Goal: Find specific page/section: Find specific page/section

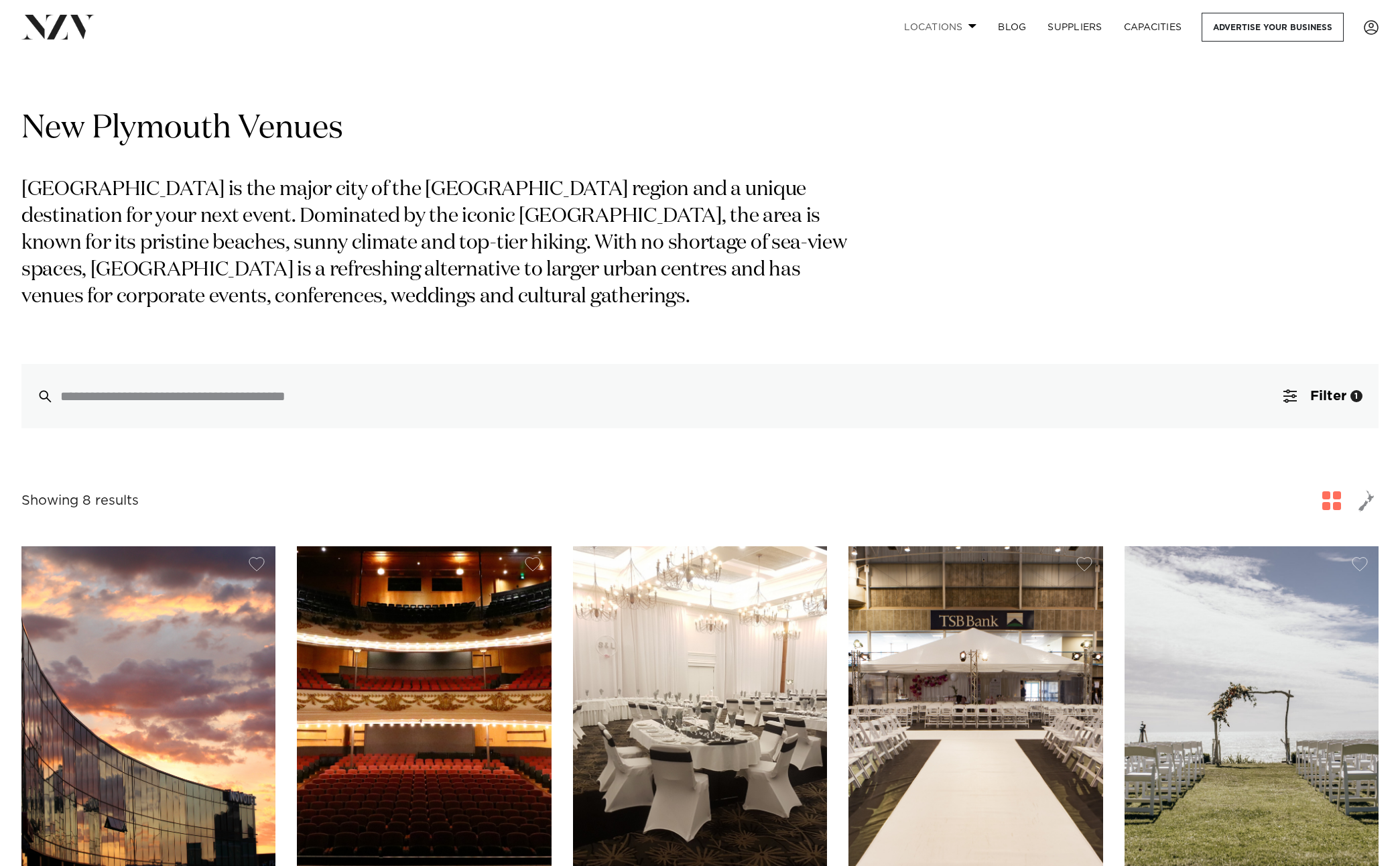
click at [940, 19] on link "Locations" at bounding box center [940, 26] width 94 height 28
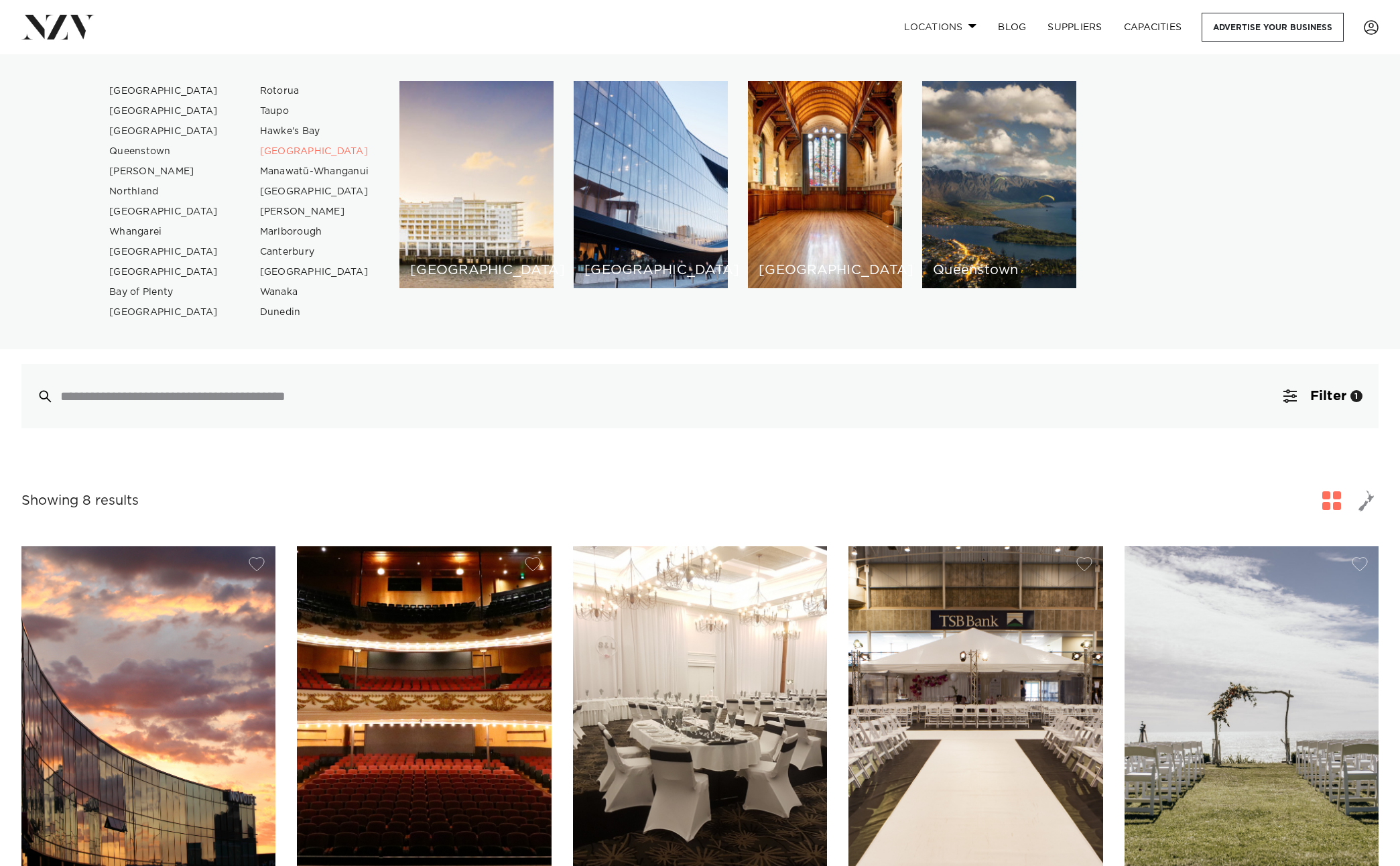
click at [944, 24] on link "Locations" at bounding box center [940, 26] width 94 height 28
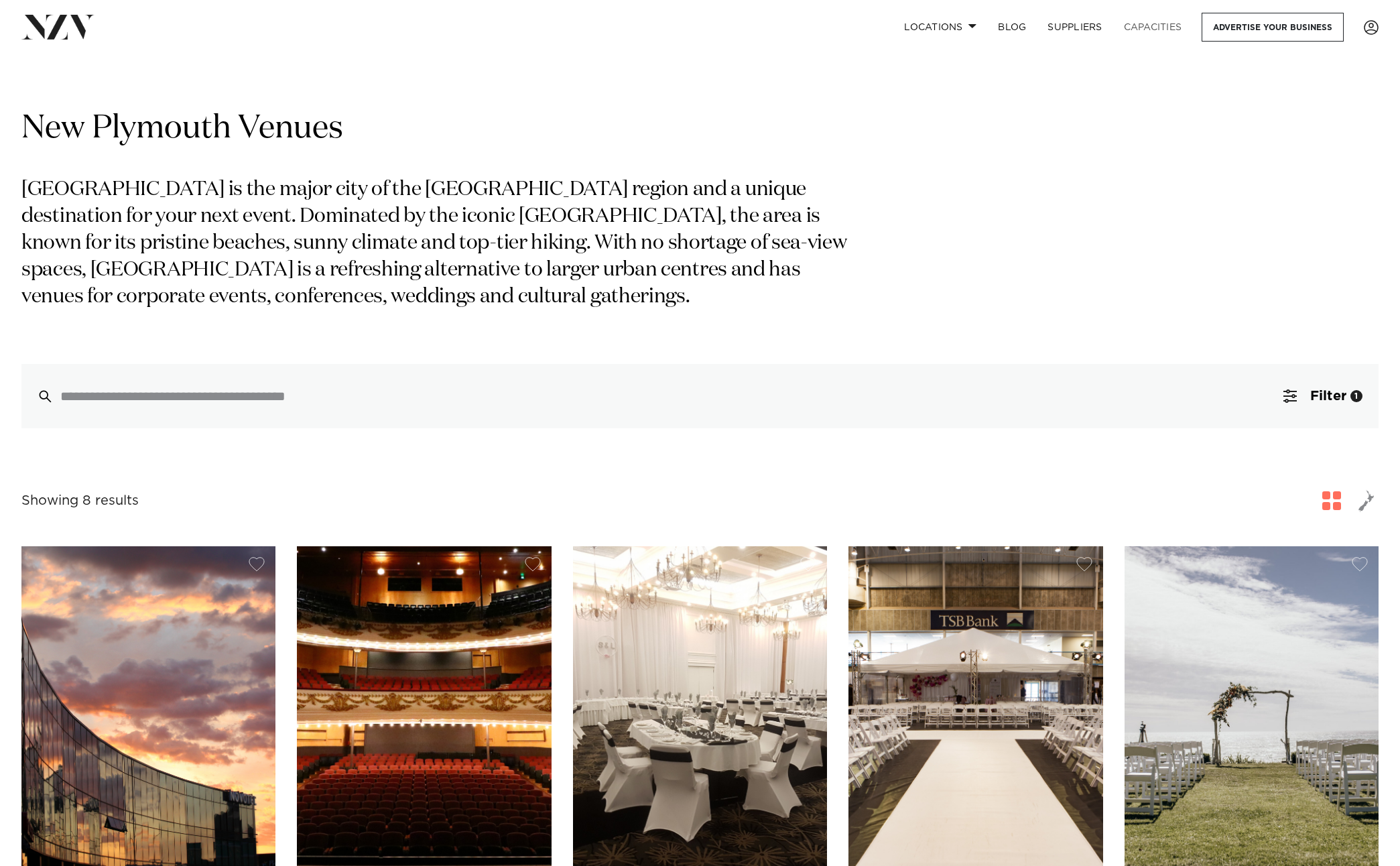
click at [1146, 27] on link "Capacities" at bounding box center [1153, 26] width 80 height 28
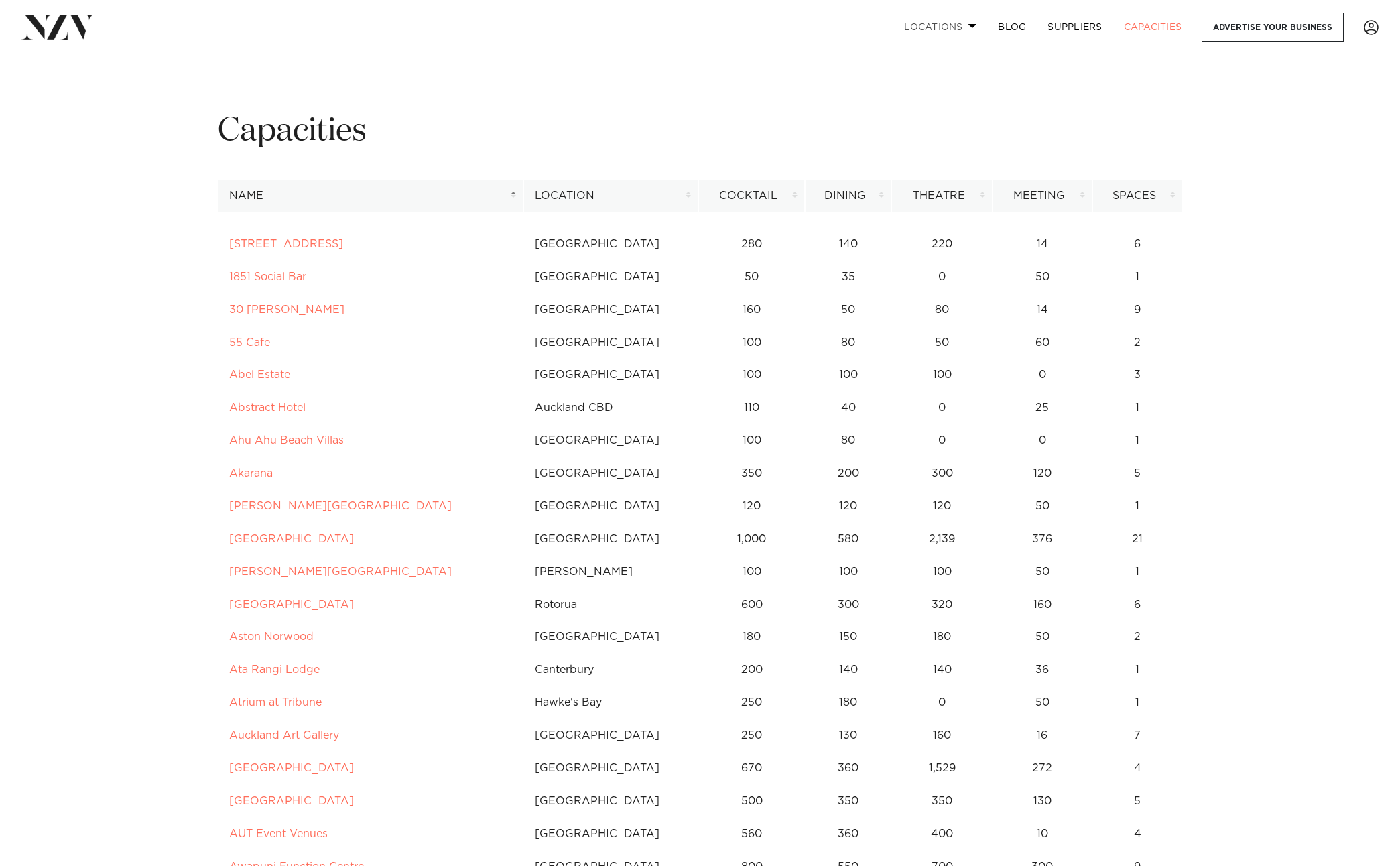
click at [923, 25] on link "Locations" at bounding box center [940, 26] width 94 height 28
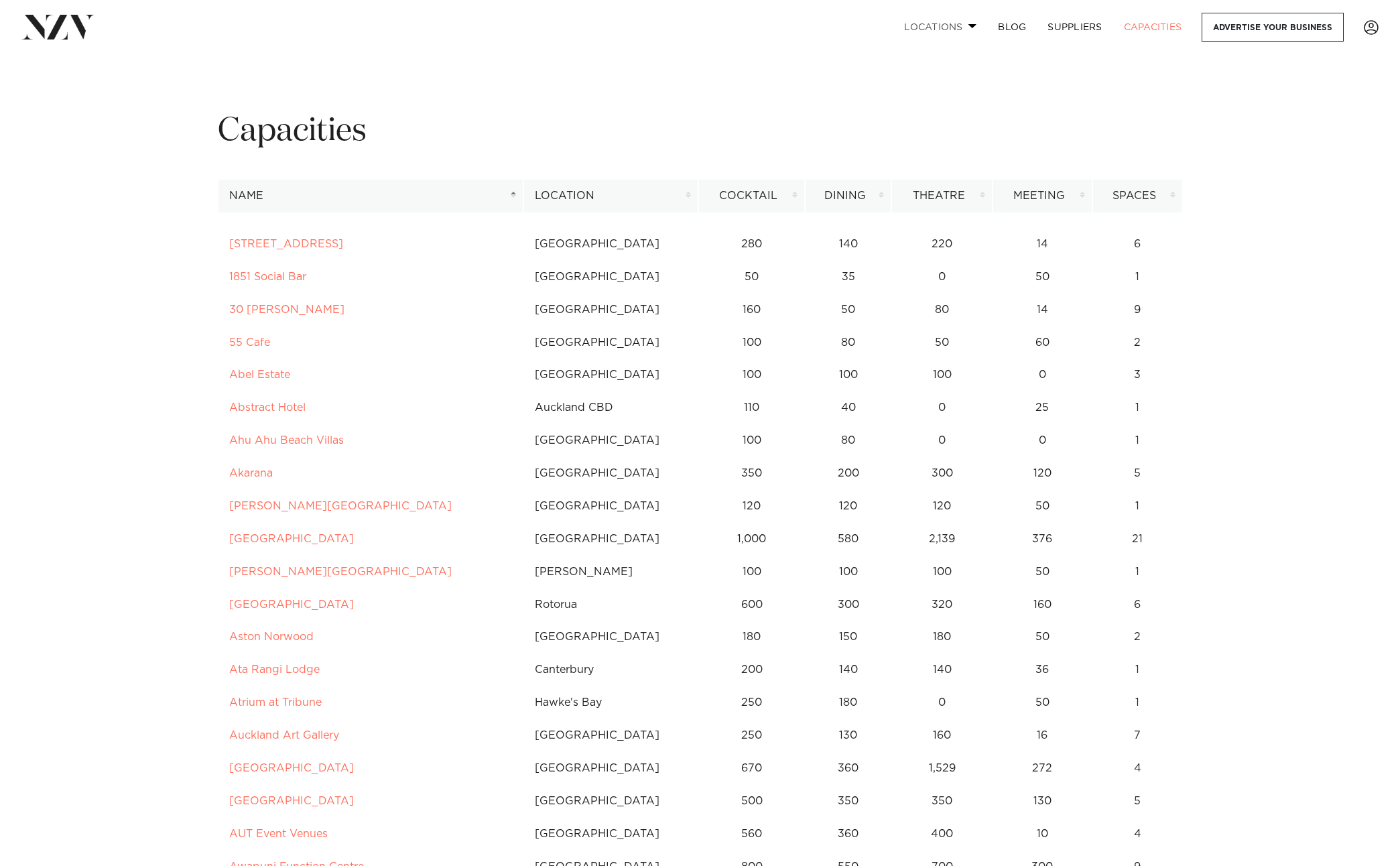
click at [919, 25] on link "Locations" at bounding box center [940, 26] width 94 height 28
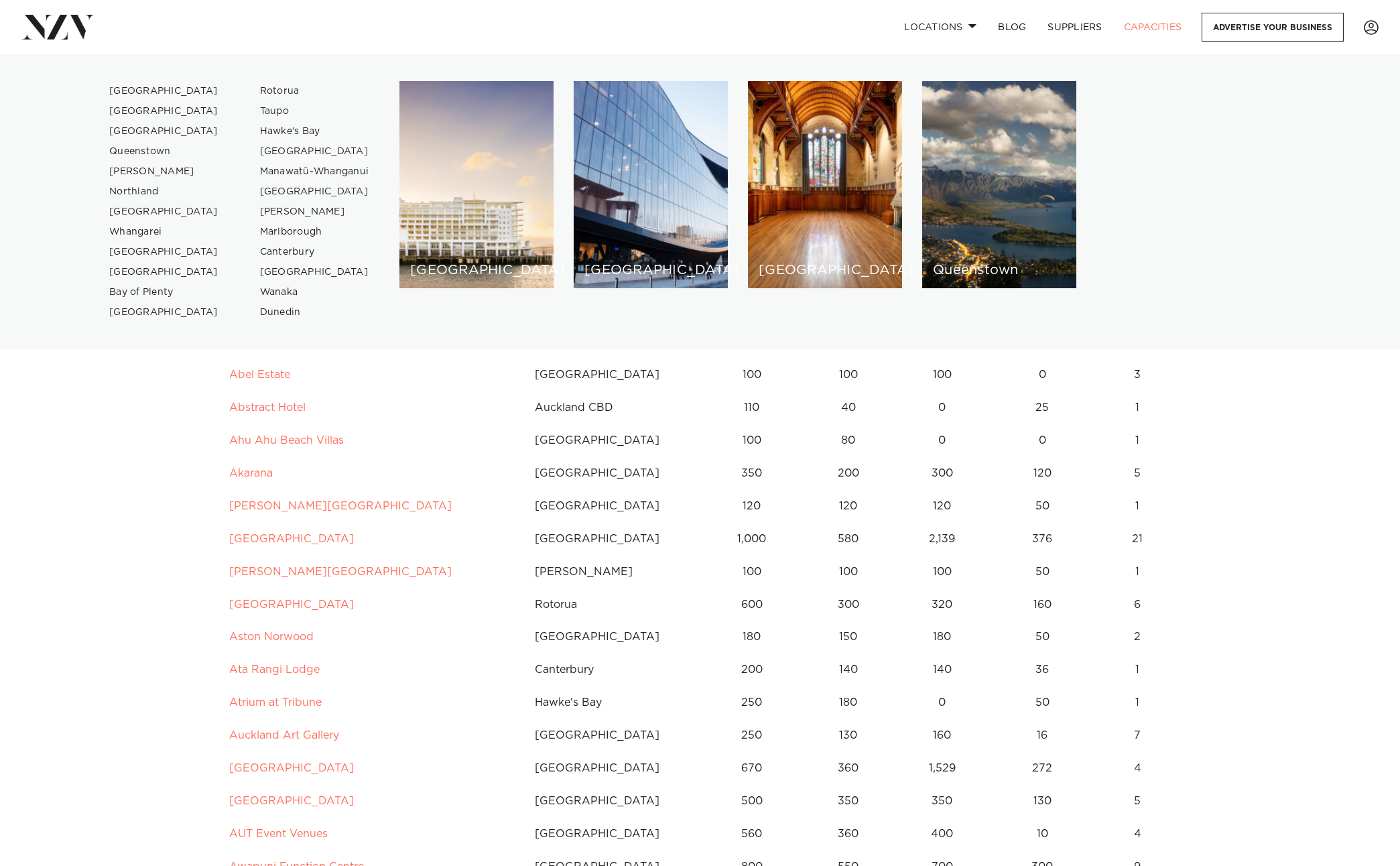
click at [274, 151] on link "[GEOGRAPHIC_DATA]" at bounding box center [315, 151] width 131 height 20
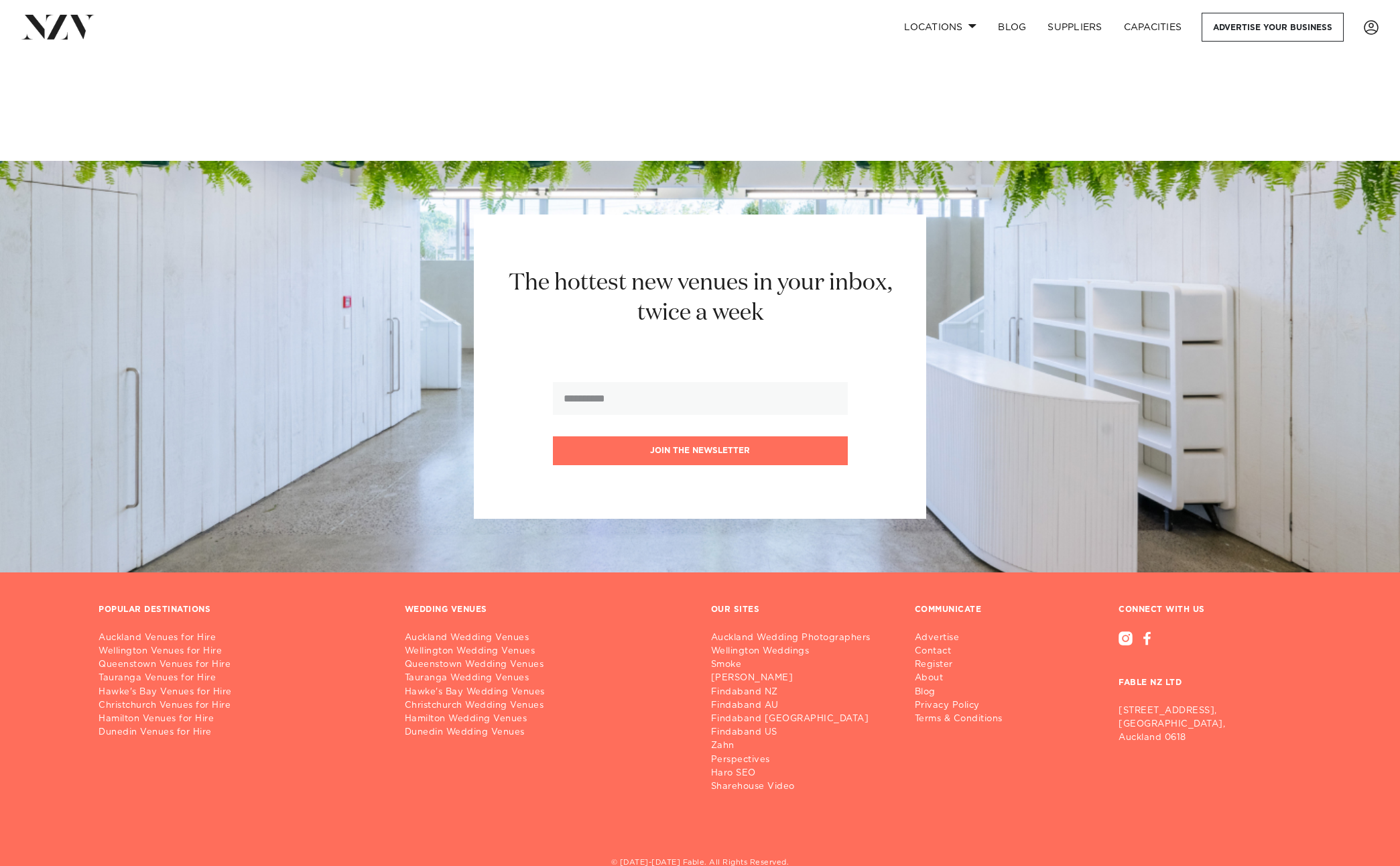
scroll to position [1774, 0]
